Goal: Find specific page/section: Find specific page/section

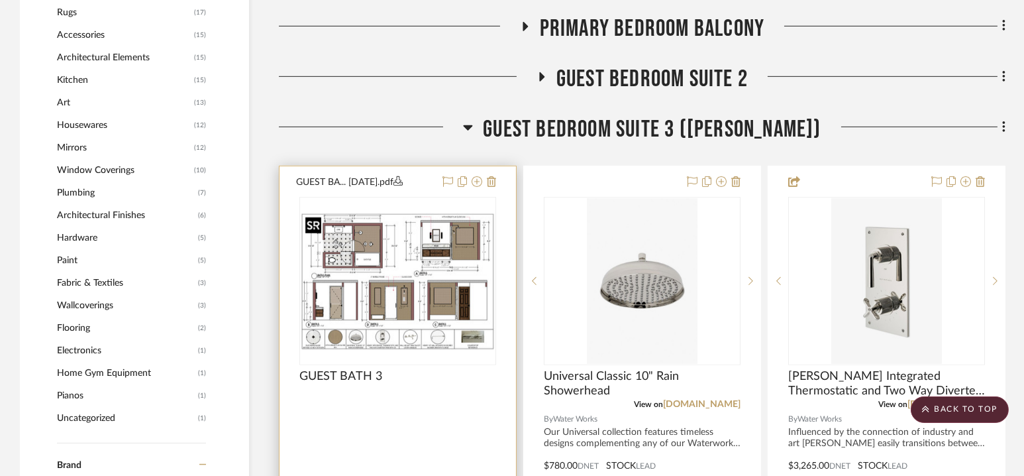
click at [400, 272] on img "0" at bounding box center [398, 281] width 194 height 137
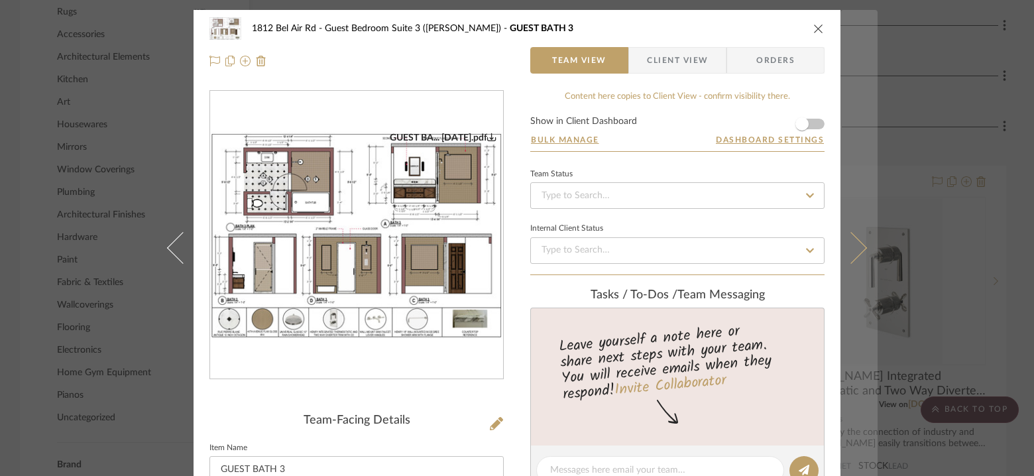
click at [843, 236] on icon at bounding box center [851, 248] width 32 height 32
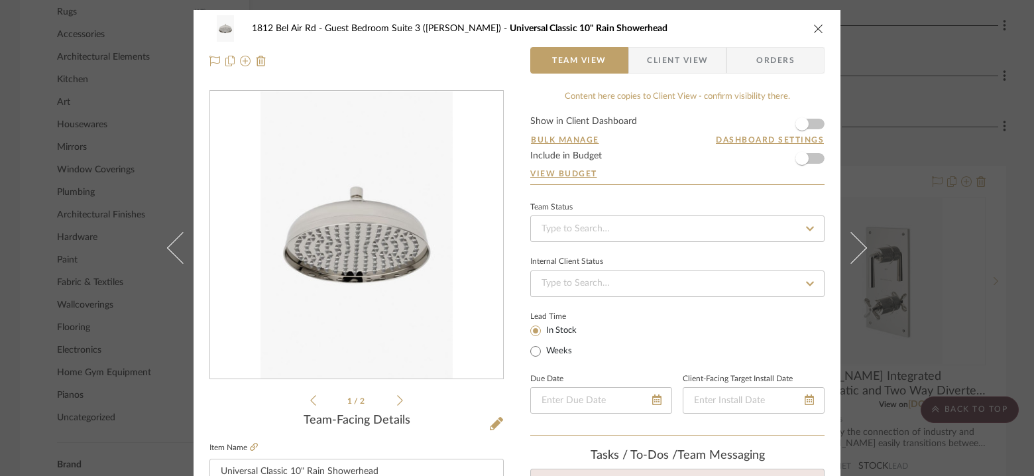
click at [950, 217] on div "1812 Bel Air Rd Guest Bedroom Suite 3 ([PERSON_NAME]) Universal Classic 10" Rai…" at bounding box center [517, 238] width 1034 height 476
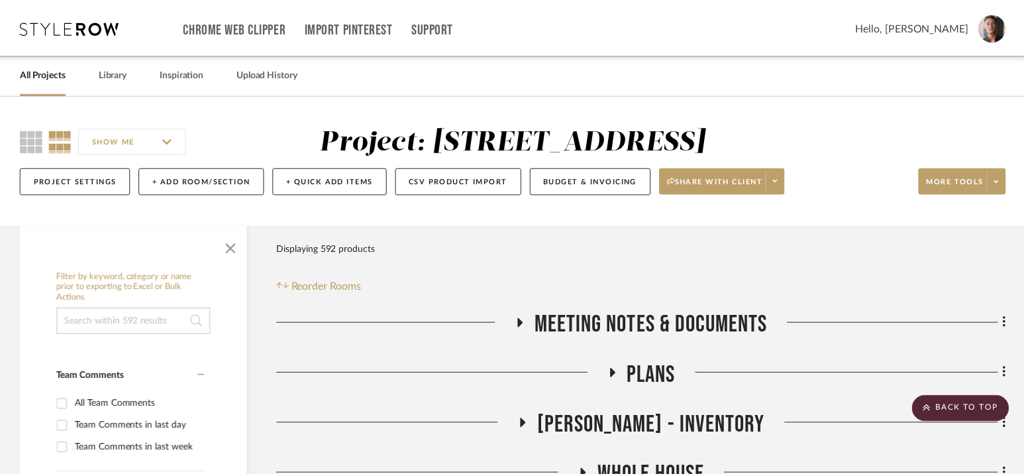
scroll to position [1407, 0]
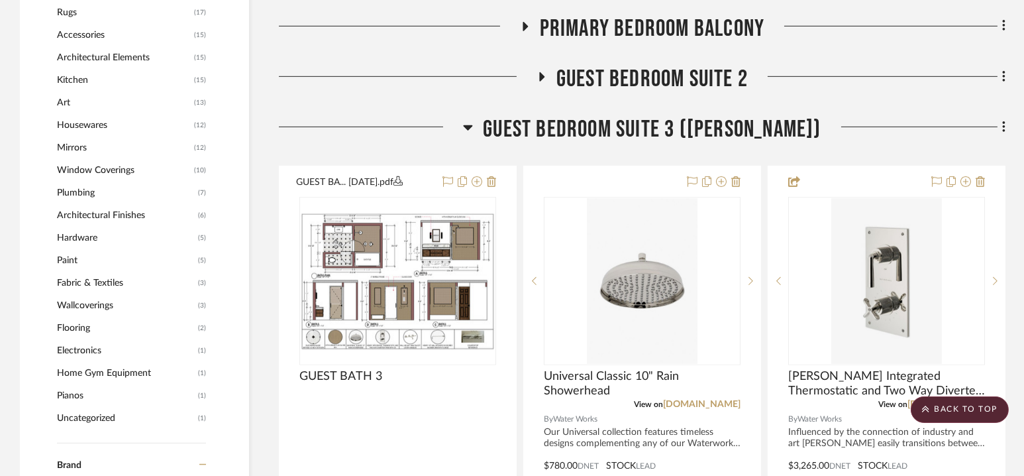
click at [653, 131] on span "Guest Bedroom Suite 3 ([PERSON_NAME])" at bounding box center [652, 129] width 338 height 28
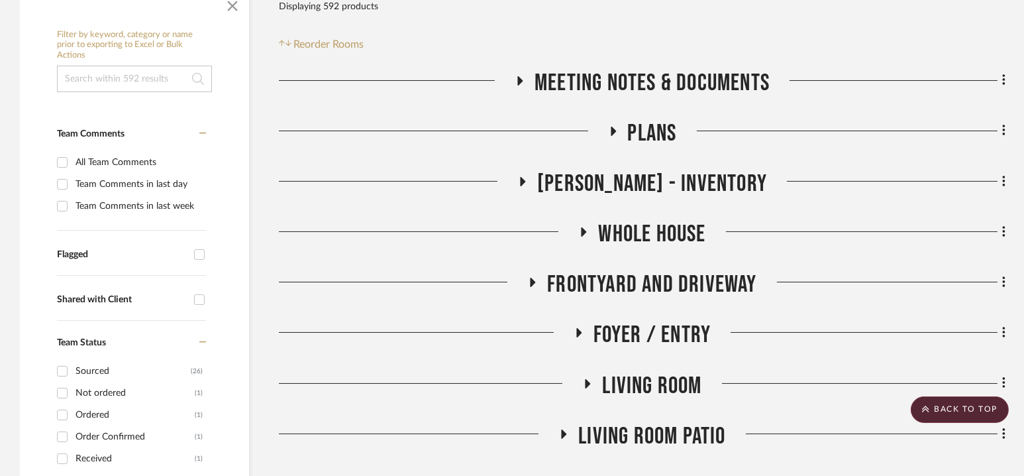
scroll to position [0, 0]
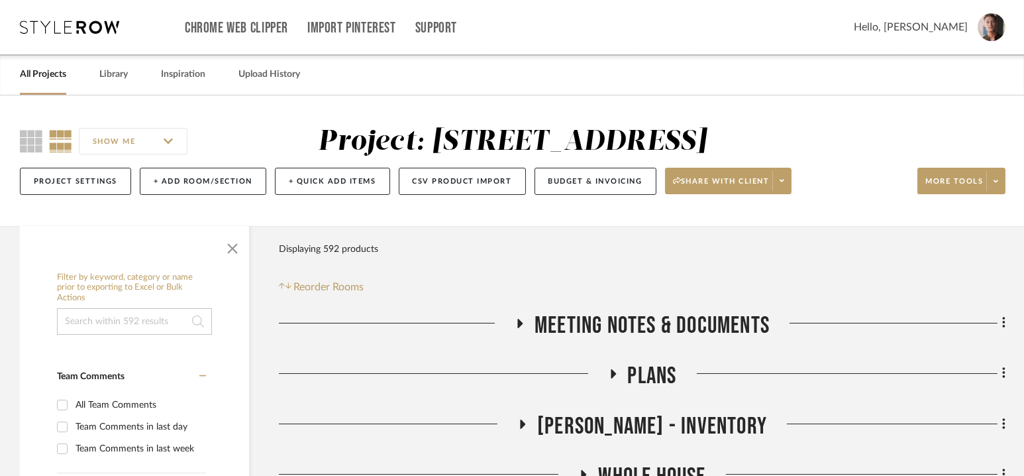
click at [43, 80] on link "All Projects" at bounding box center [43, 75] width 46 height 18
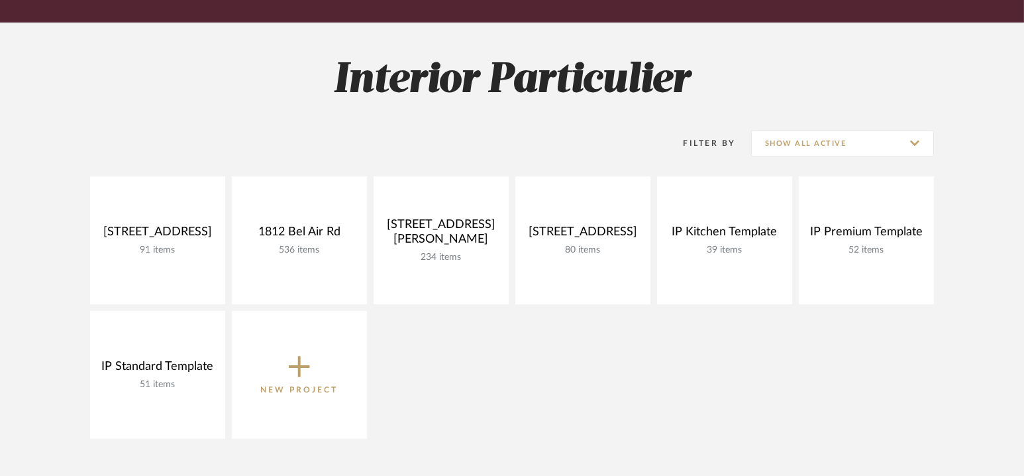
scroll to position [169, 0]
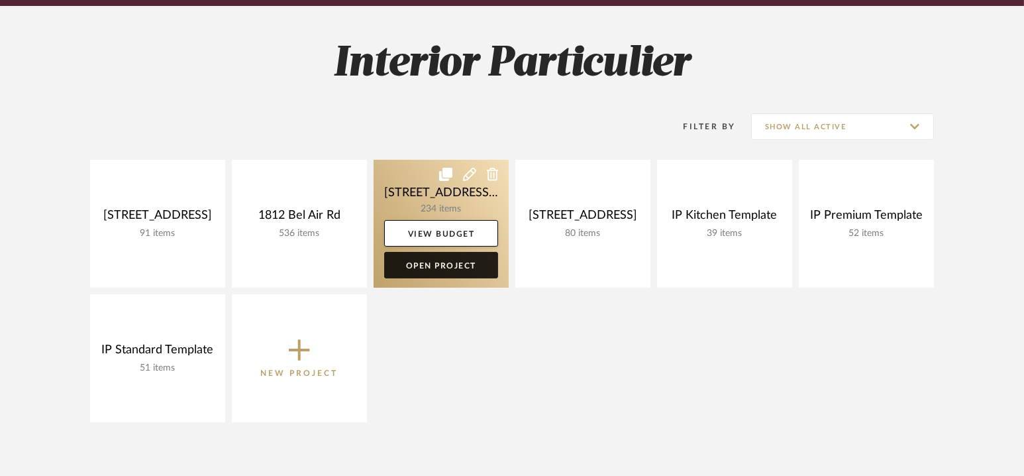
click at [437, 268] on link "Open Project" at bounding box center [441, 265] width 114 height 27
